Goal: Navigation & Orientation: Find specific page/section

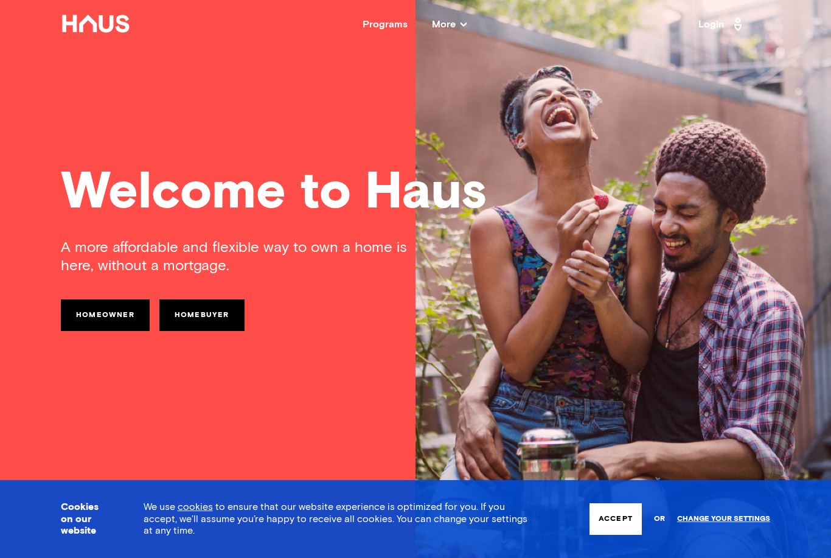
click at [724, 518] on link "Change your settings" at bounding box center [723, 519] width 93 height 9
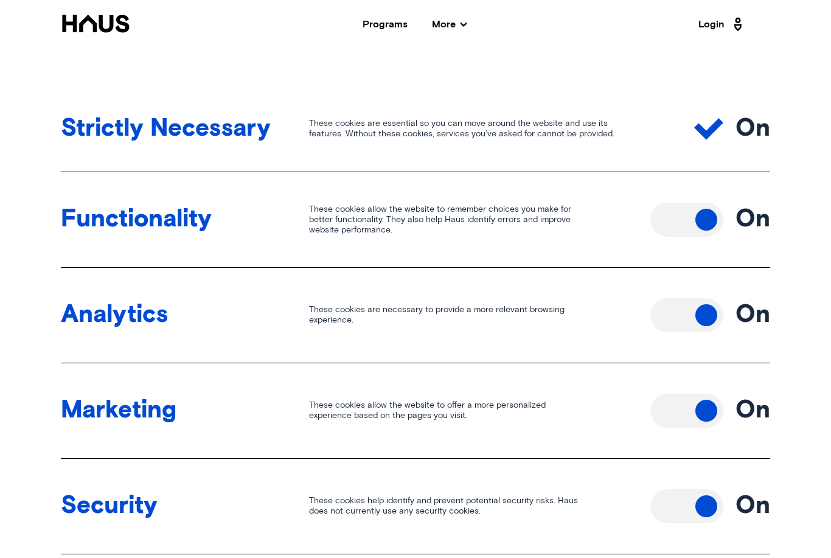
scroll to position [465, 0]
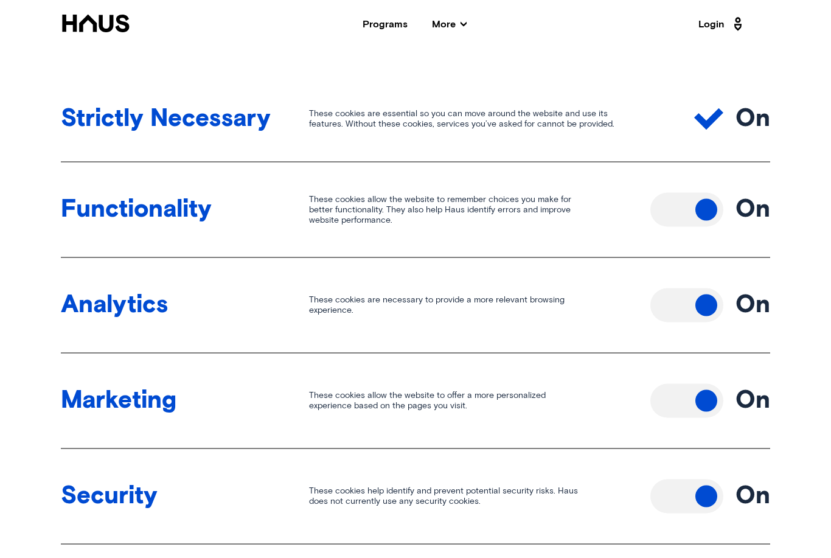
click at [709, 212] on button "Toggle off" at bounding box center [687, 210] width 73 height 34
click at [696, 300] on button "Toggle off" at bounding box center [687, 305] width 73 height 34
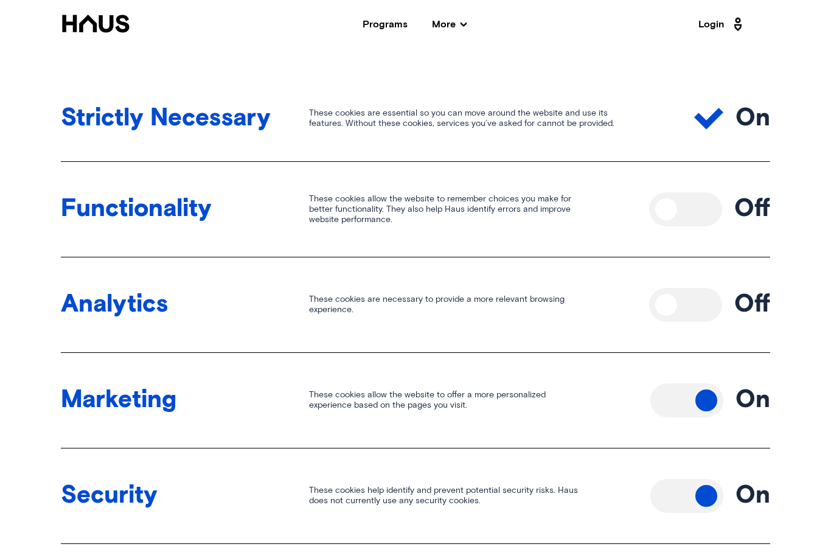
click at [700, 400] on button "Toggle off" at bounding box center [687, 400] width 73 height 34
click at [694, 492] on button "Toggle off" at bounding box center [687, 496] width 73 height 34
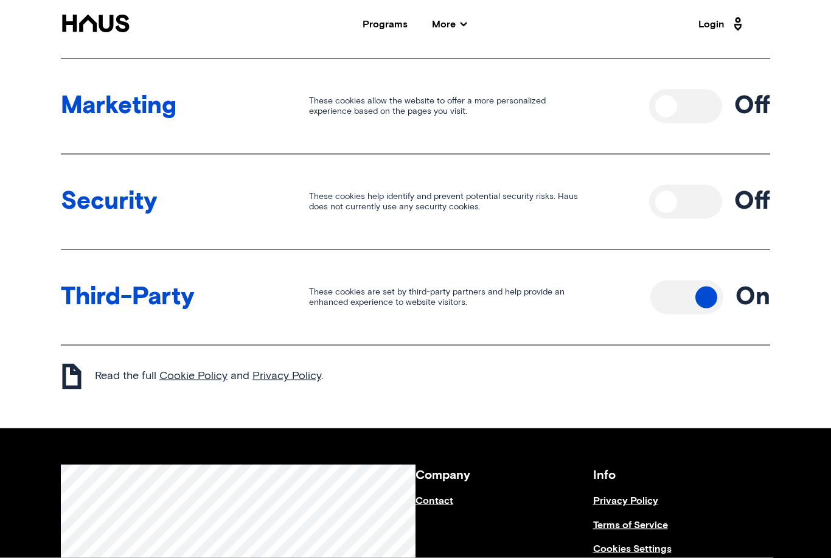
click at [700, 293] on button "Toggle off" at bounding box center [687, 298] width 73 height 34
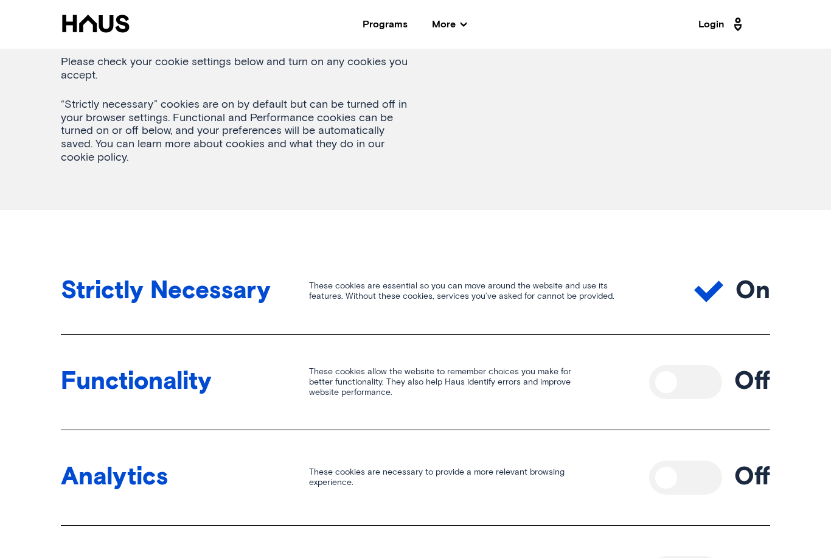
scroll to position [267, 0]
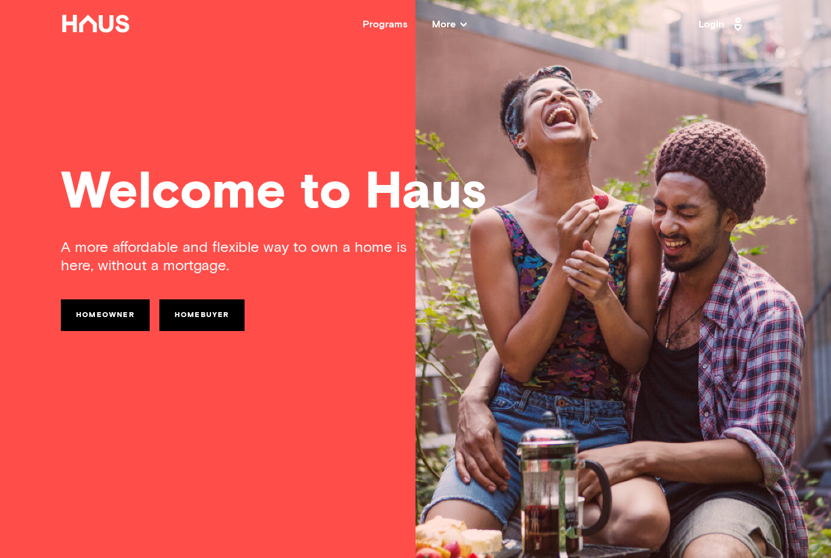
click at [118, 317] on link "Homeowner" at bounding box center [105, 315] width 89 height 32
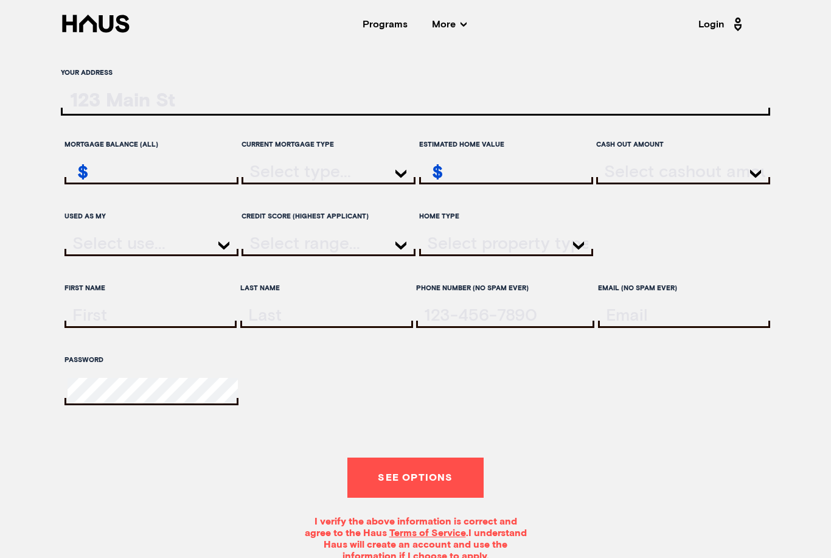
click at [80, 29] on icon at bounding box center [95, 24] width 67 height 18
